Goal: Answer question/provide support

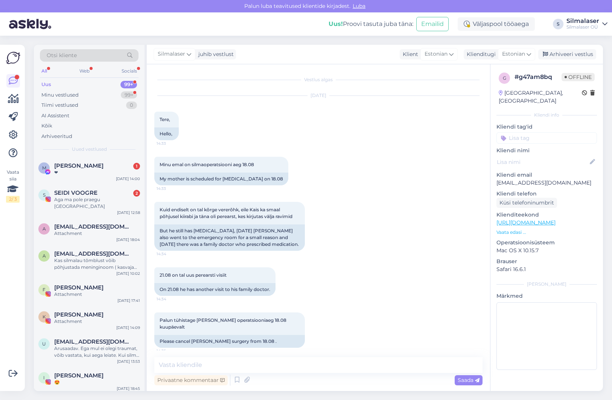
scroll to position [116, 0]
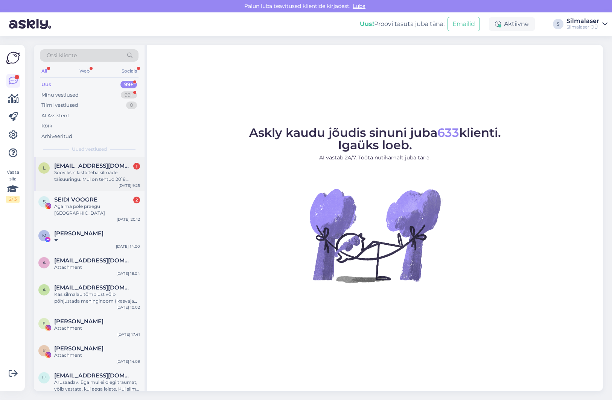
click at [108, 172] on div "Sooviksin lasta teha silmade täisuuringu. Mul on tehtud 2018 mõlemale silmale k…" at bounding box center [97, 176] width 86 height 14
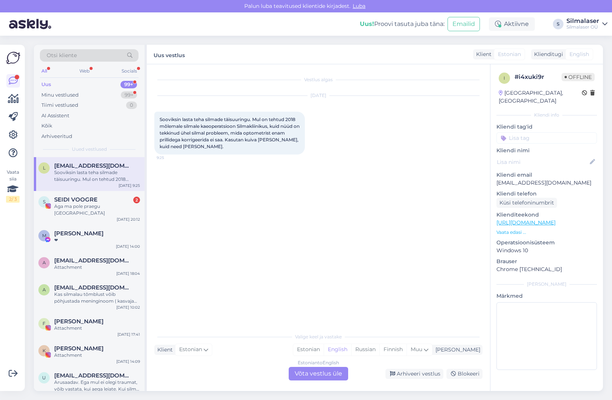
click at [535, 180] on div "i # i4xuki9r Offline Estonia, Tallinn Kliendi info Kliendi tag'id Kliendi nimi …" at bounding box center [546, 222] width 113 height 317
click at [535, 179] on p "lindakolk47@hotmail.com" at bounding box center [546, 183] width 100 height 8
copy p "lindakolk47@hotmail.com"
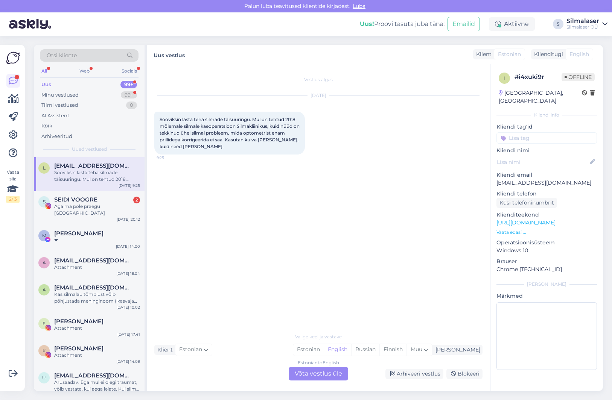
click at [322, 235] on div "Vestlus algas Aug 15 2025 Sooviksin lasta teha silmade täisuuringu. Mul on teht…" at bounding box center [321, 197] width 335 height 251
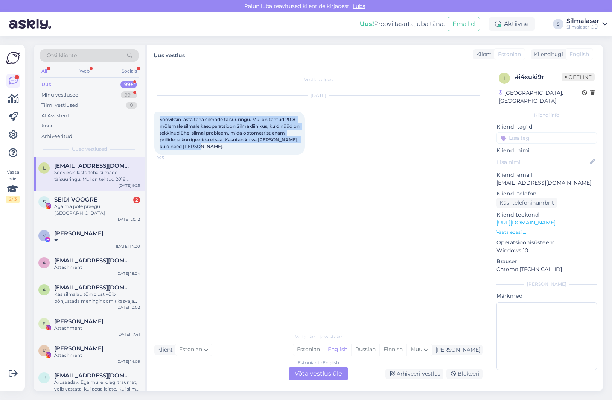
drag, startPoint x: 160, startPoint y: 119, endPoint x: 218, endPoint y: 151, distance: 67.0
click at [218, 151] on div "Sooviksin lasta teha silmade täisuuringu. Mul on tehtud 2018 mõlemale silmale k…" at bounding box center [229, 133] width 151 height 43
copy span "Sooviksin lasta teha silmade täisuuringu. Mul on tehtud 2018 mõlemale silmale k…"
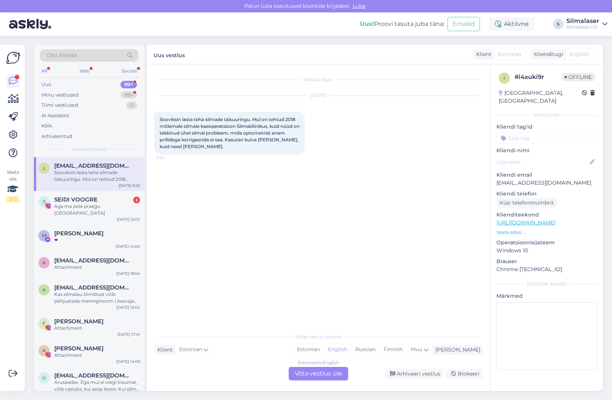
click at [134, 180] on div "Sooviksin lasta teha silmade täisuuringu. Mul on tehtud 2018 mõlemale silmale k…" at bounding box center [97, 176] width 86 height 14
click at [106, 203] on div "Aga ma pole praegu [GEOGRAPHIC_DATA]" at bounding box center [97, 210] width 86 height 14
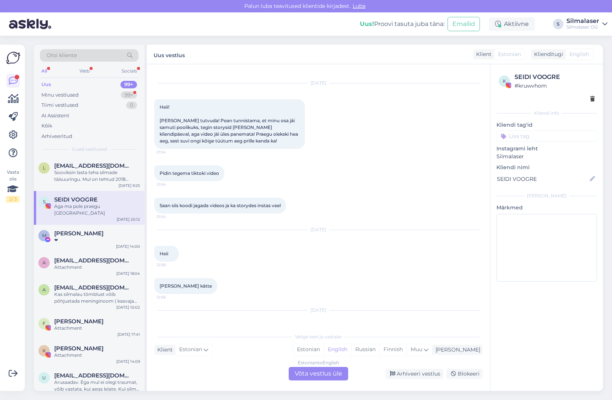
scroll to position [4010, 0]
click at [66, 95] on div "Minu vestlused" at bounding box center [59, 95] width 37 height 8
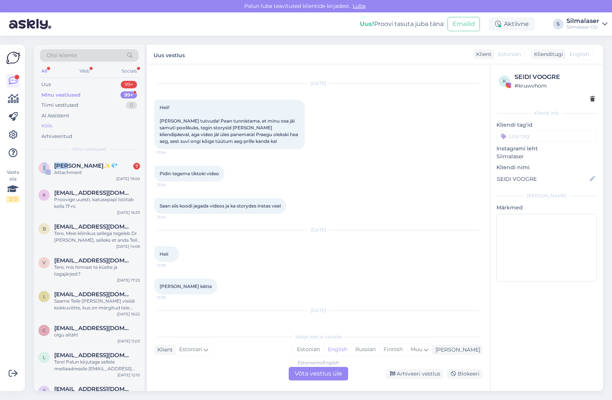
drag, startPoint x: 66, startPoint y: 167, endPoint x: 113, endPoint y: 123, distance: 63.6
click at [113, 123] on div "Otsi kliente All Web Socials Uus 99+ Minu vestlused 99+ Tiimi vestlused 0 AI As…" at bounding box center [90, 218] width 113 height 347
click at [115, 143] on div "Otsi kliente All Web Socials Uus 99+ Minu vestlused 99+ Tiimi vestlused 0 AI As…" at bounding box center [89, 101] width 111 height 113
click at [81, 192] on span "[EMAIL_ADDRESS][DOMAIN_NAME]" at bounding box center [93, 193] width 78 height 7
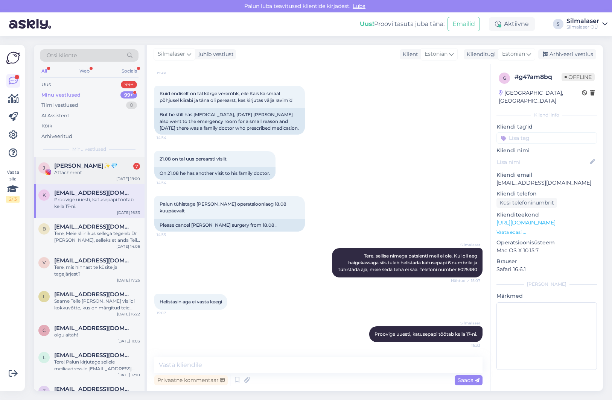
click at [82, 173] on div "Attachment" at bounding box center [97, 172] width 86 height 7
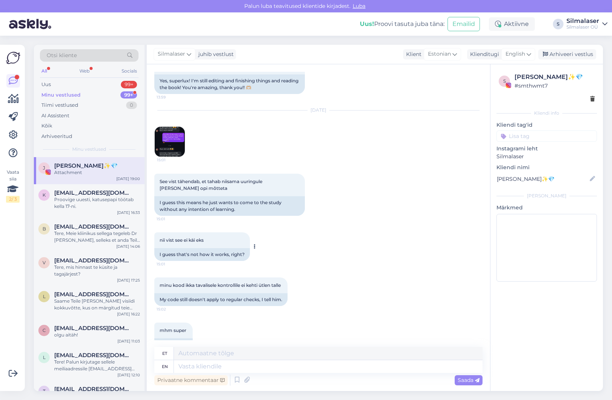
scroll to position [447, 0]
click at [167, 146] on img at bounding box center [170, 143] width 30 height 30
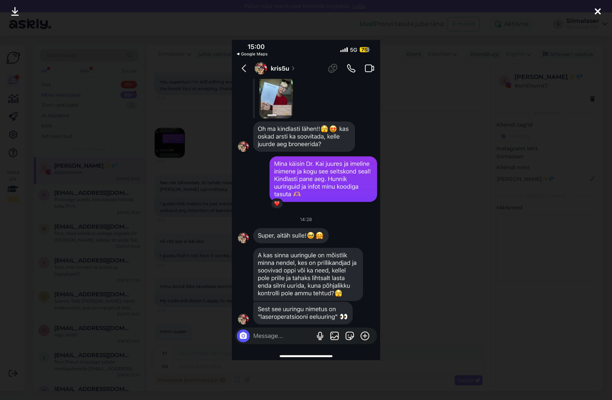
click at [181, 151] on div at bounding box center [306, 200] width 612 height 400
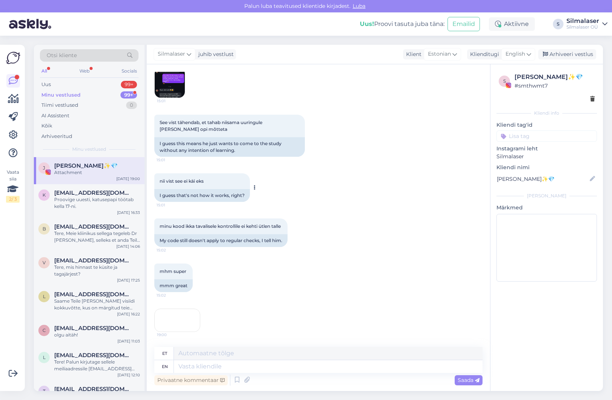
scroll to position [557, 0]
click at [65, 215] on div "k ktreimesilov@gmail.com Proovige uuesti, katusepapi töötab kella 17-ni. Aug 14…" at bounding box center [89, 201] width 111 height 34
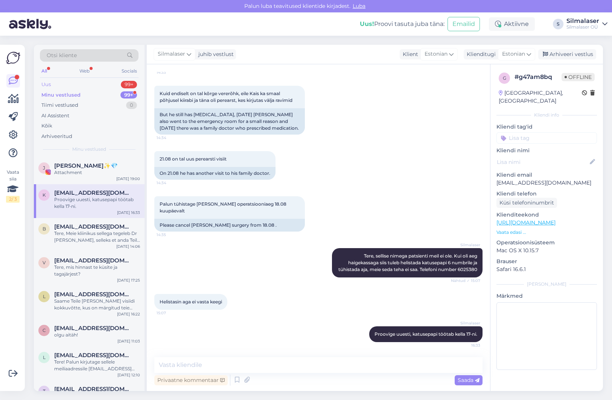
click at [70, 81] on div "Uus 99+" at bounding box center [89, 84] width 99 height 11
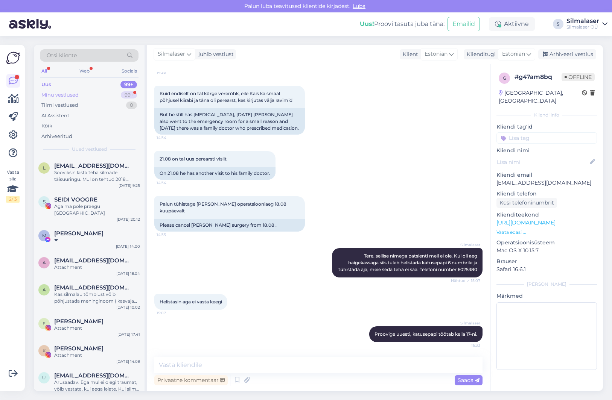
click at [68, 95] on div "Minu vestlused" at bounding box center [59, 95] width 37 height 8
